Goal: Task Accomplishment & Management: Complete application form

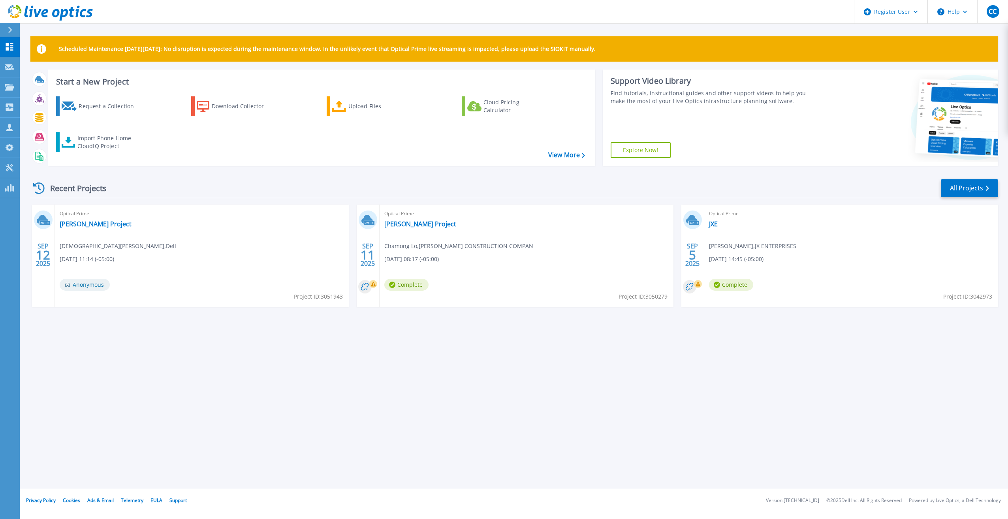
click at [9, 35] on div at bounding box center [13, 29] width 13 height 13
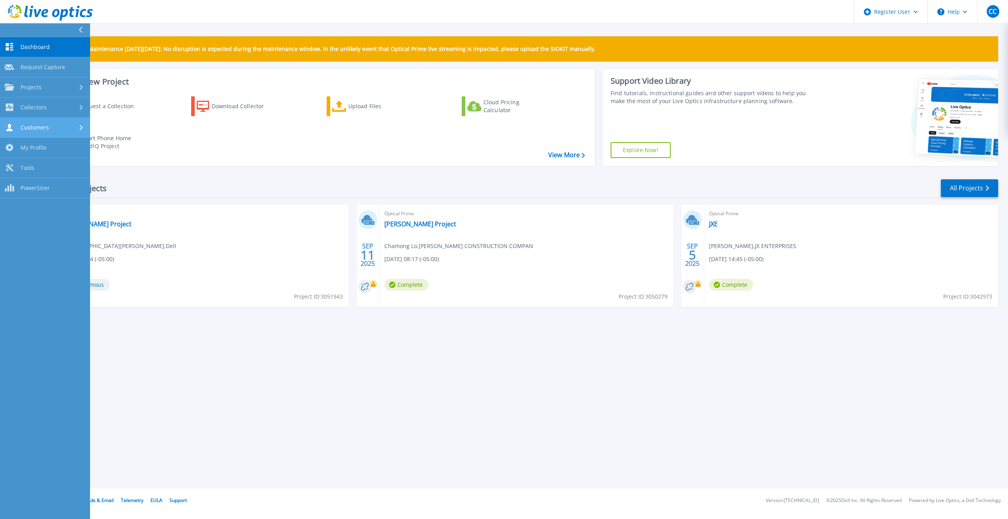
click at [58, 127] on div "Customers" at bounding box center [45, 128] width 81 height 8
click at [73, 152] on link "Request Capture" at bounding box center [45, 148] width 90 height 20
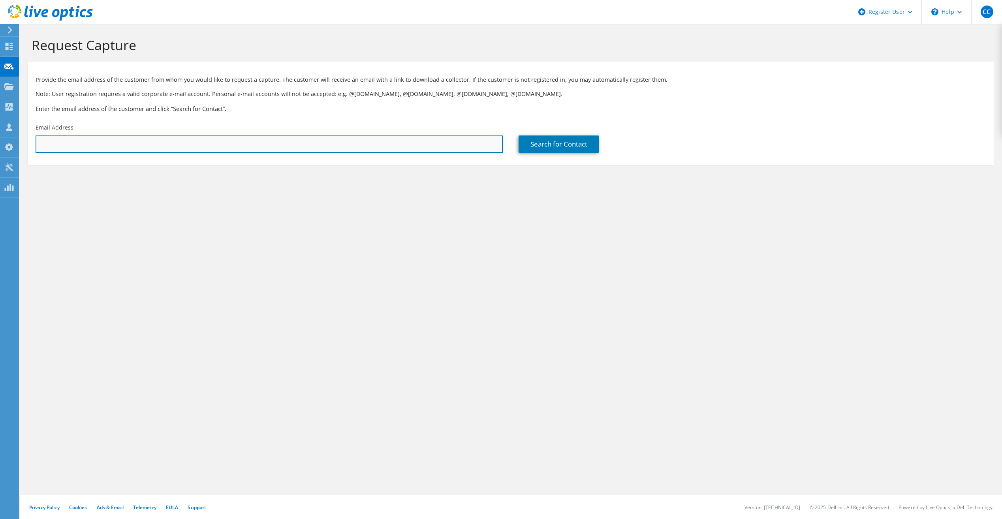
click at [485, 149] on input "text" at bounding box center [269, 143] width 467 height 17
paste input "[PERSON_NAME][DOMAIN_NAME][EMAIL_ADDRESS][PERSON_NAME][DOMAIN_NAME]"
type input "[PERSON_NAME][DOMAIN_NAME][EMAIL_ADDRESS][PERSON_NAME][DOMAIN_NAME]"
click at [544, 138] on link "Search for Contact" at bounding box center [558, 143] width 81 height 17
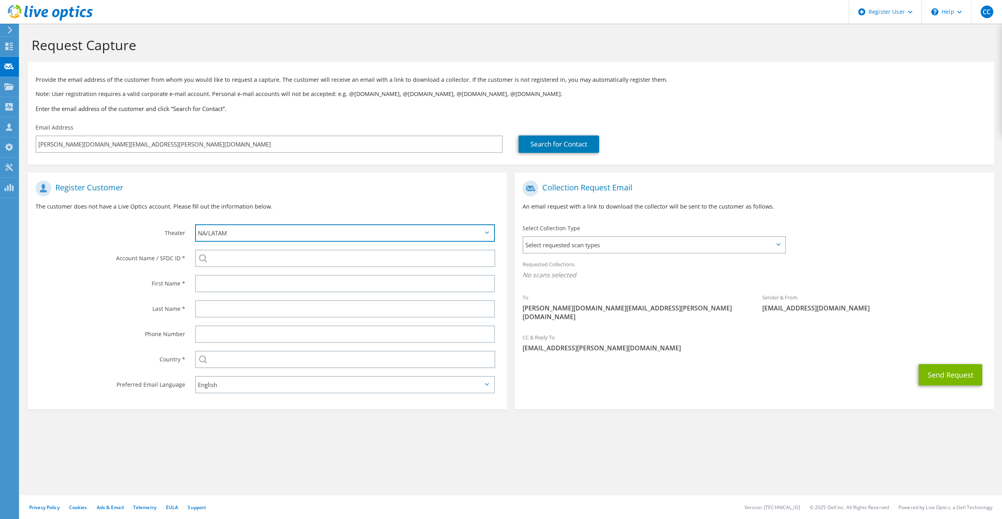
click at [289, 237] on select "APJ EMEA NA/LATAM" at bounding box center [345, 232] width 300 height 17
click at [330, 200] on div "Register Customer The customer does not have a Live Optics account. Please fill…" at bounding box center [267, 198] width 479 height 44
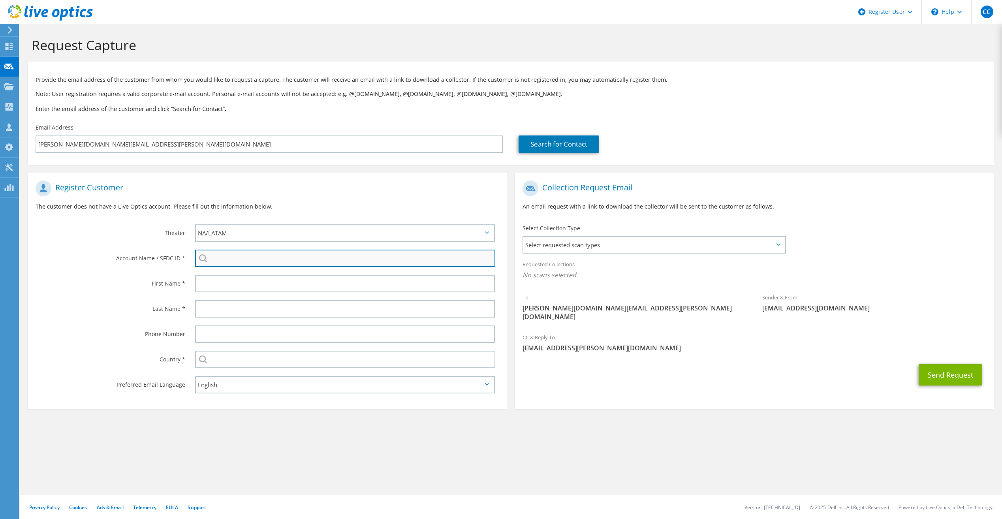
click at [252, 264] on input "search" at bounding box center [345, 258] width 300 height 17
click at [260, 268] on li "THERM-TECH OF WAUKESHA : 2345469869" at bounding box center [246, 268] width 103 height 9
type input "THERM-TECH OF WAUKESHA : 2345469869"
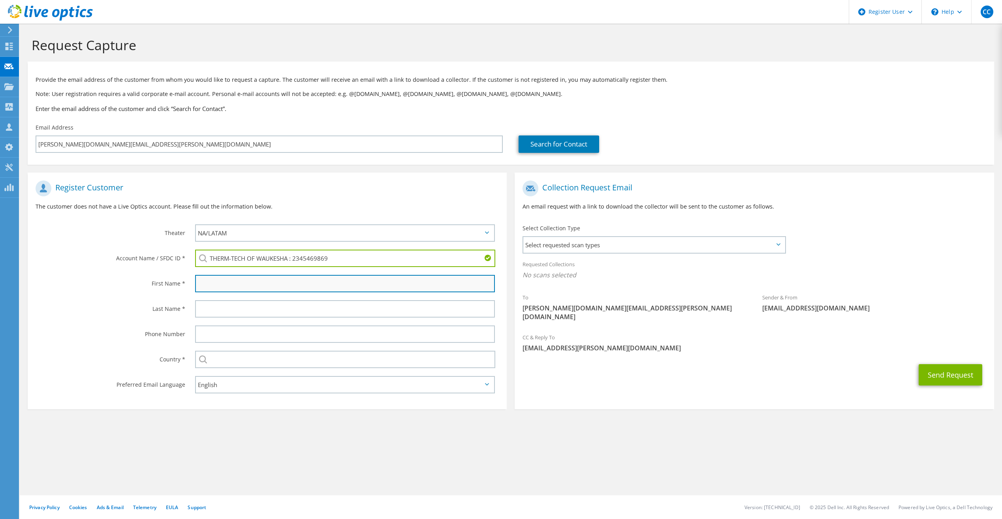
click at [233, 292] on input "text" at bounding box center [345, 283] width 300 height 17
type input "[PERSON_NAME]"
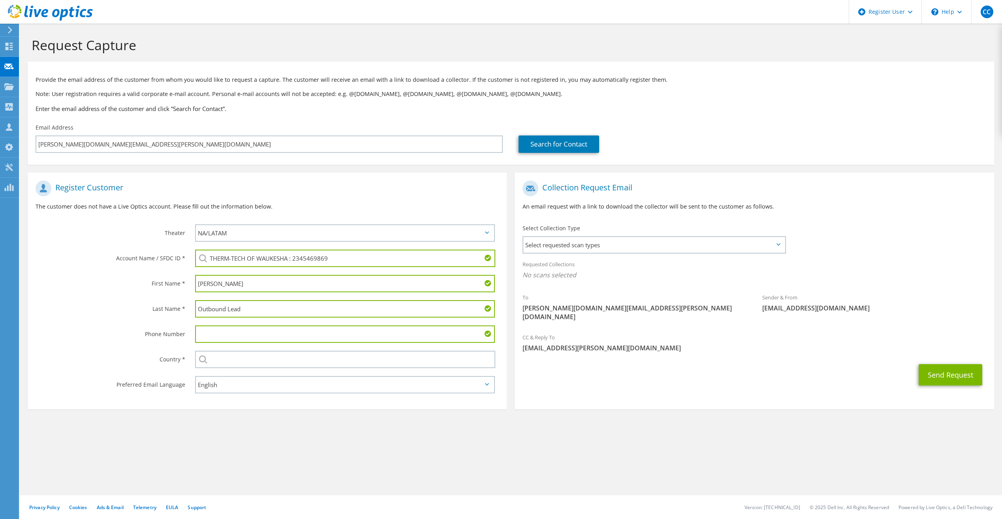
drag, startPoint x: 319, startPoint y: 306, endPoint x: 127, endPoint y: 308, distance: 191.9
click at [127, 308] on div "Last Name * Outbound Lead" at bounding box center [267, 308] width 479 height 25
type input "Norton"
click at [299, 464] on div "Request Capture Provide the email address of the customer from whom you would l…" at bounding box center [511, 271] width 982 height 495
click at [261, 342] on input "text" at bounding box center [345, 333] width 300 height 17
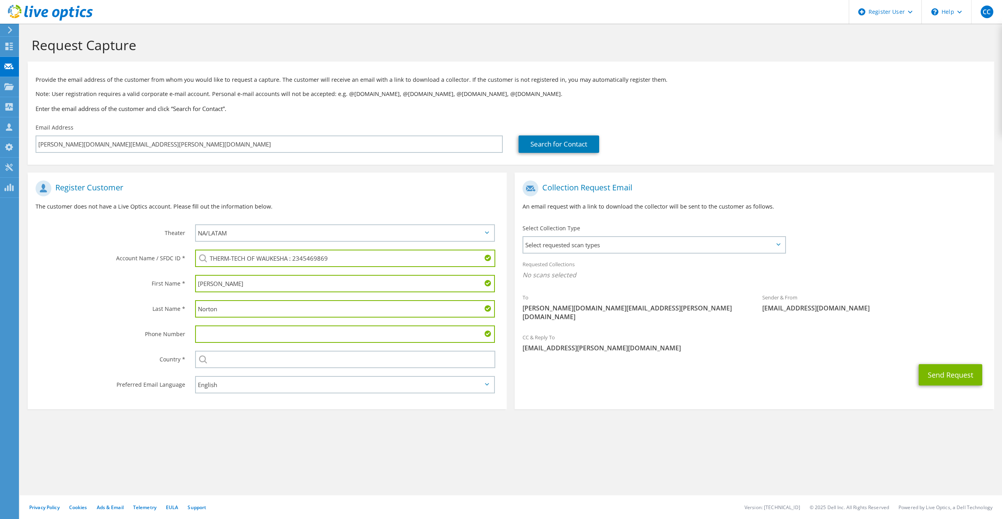
click at [248, 340] on input "text" at bounding box center [345, 333] width 300 height 17
type input "2625221670"
drag, startPoint x: 208, startPoint y: 453, endPoint x: 211, endPoint y: 420, distance: 33.3
click at [209, 453] on div "Request Capture Provide the email address of the customer from whom you would l…" at bounding box center [511, 271] width 982 height 495
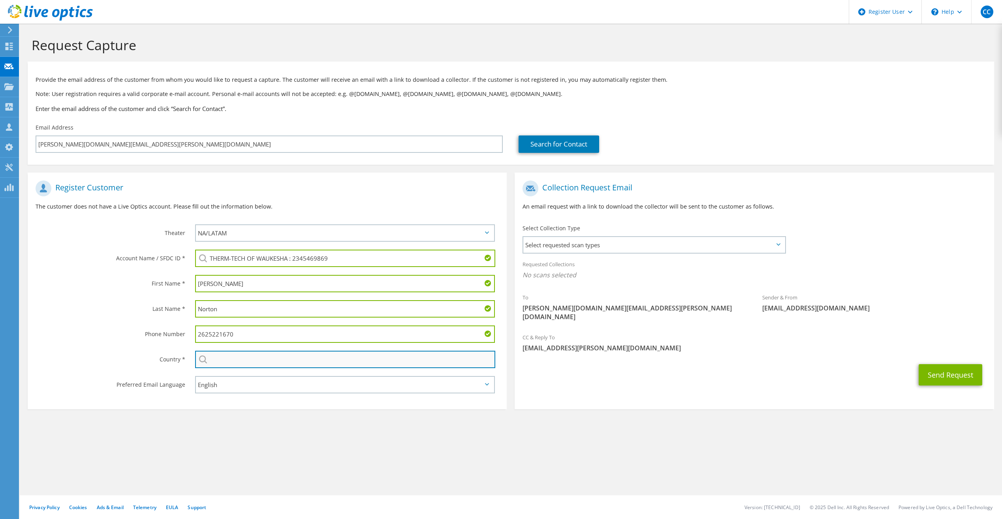
click at [241, 355] on input "text" at bounding box center [345, 359] width 300 height 17
type input "[GEOGRAPHIC_DATA]"
click at [242, 434] on section "Request Capture Provide the email address of the customer from whom you would l…" at bounding box center [511, 236] width 982 height 425
click at [598, 243] on span "Select requested scan types" at bounding box center [653, 245] width 261 height 16
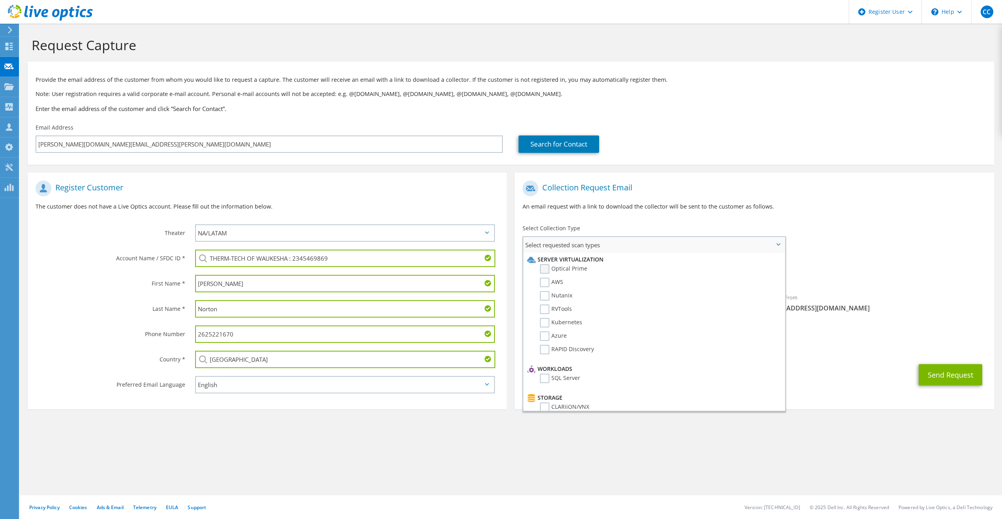
click at [547, 268] on label "Optical Prime" at bounding box center [563, 268] width 47 height 9
click at [0, 0] on input "Optical Prime" at bounding box center [0, 0] width 0 height 0
click at [747, 205] on p "An email request with a link to download the collector will be sent to the cust…" at bounding box center [753, 206] width 463 height 9
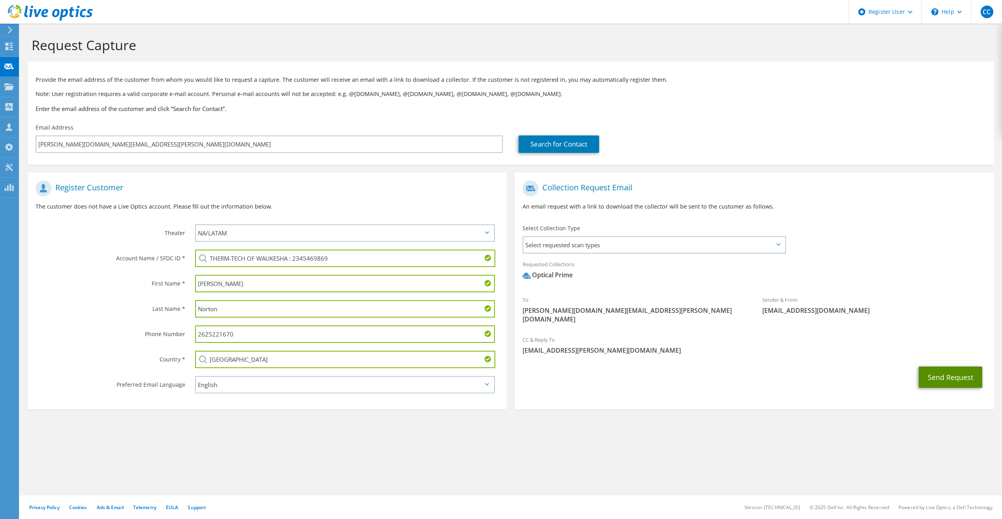
click at [936, 366] on button "Send Request" at bounding box center [950, 376] width 64 height 21
